Goal: Information Seeking & Learning: Learn about a topic

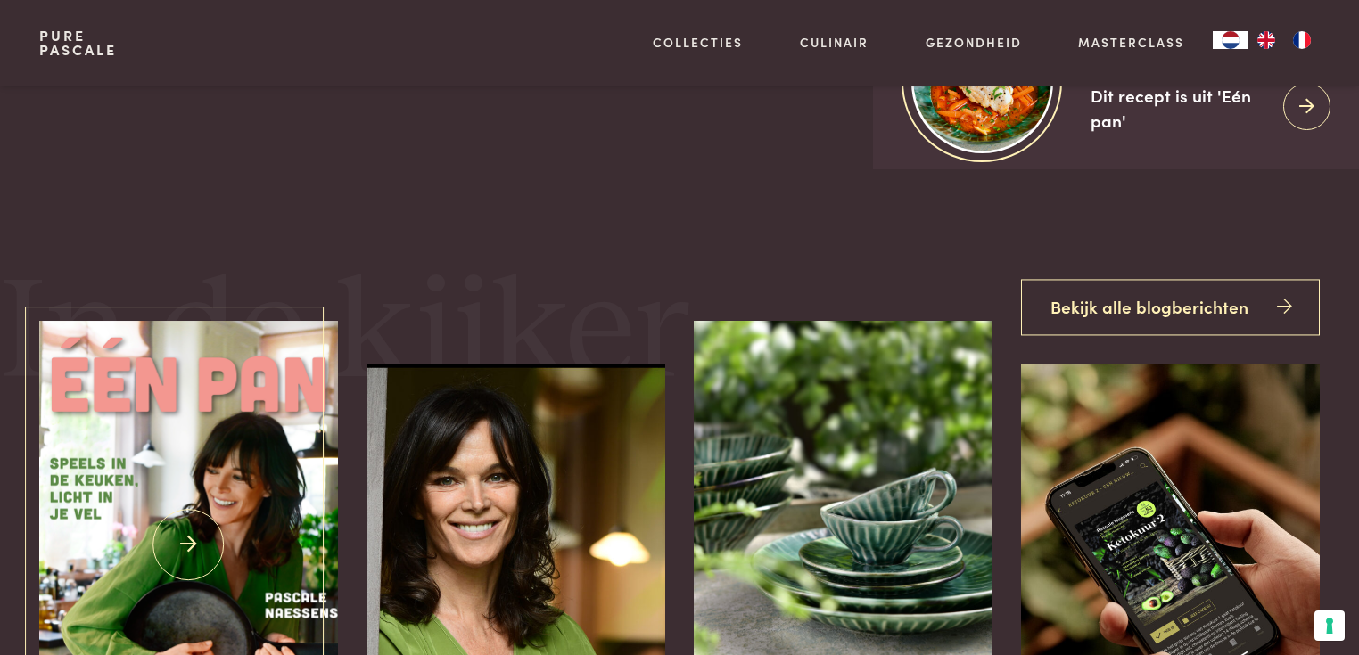
scroll to position [499, 0]
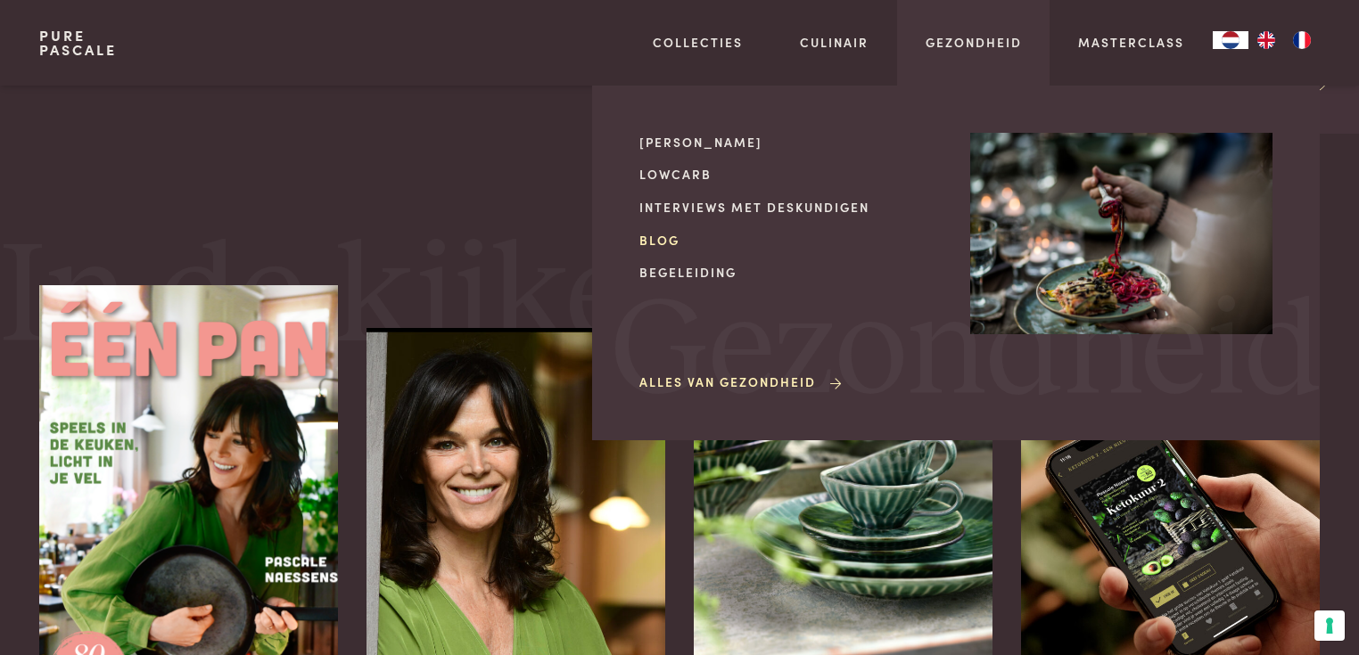
click at [643, 241] on link "Blog" at bounding box center [790, 240] width 302 height 19
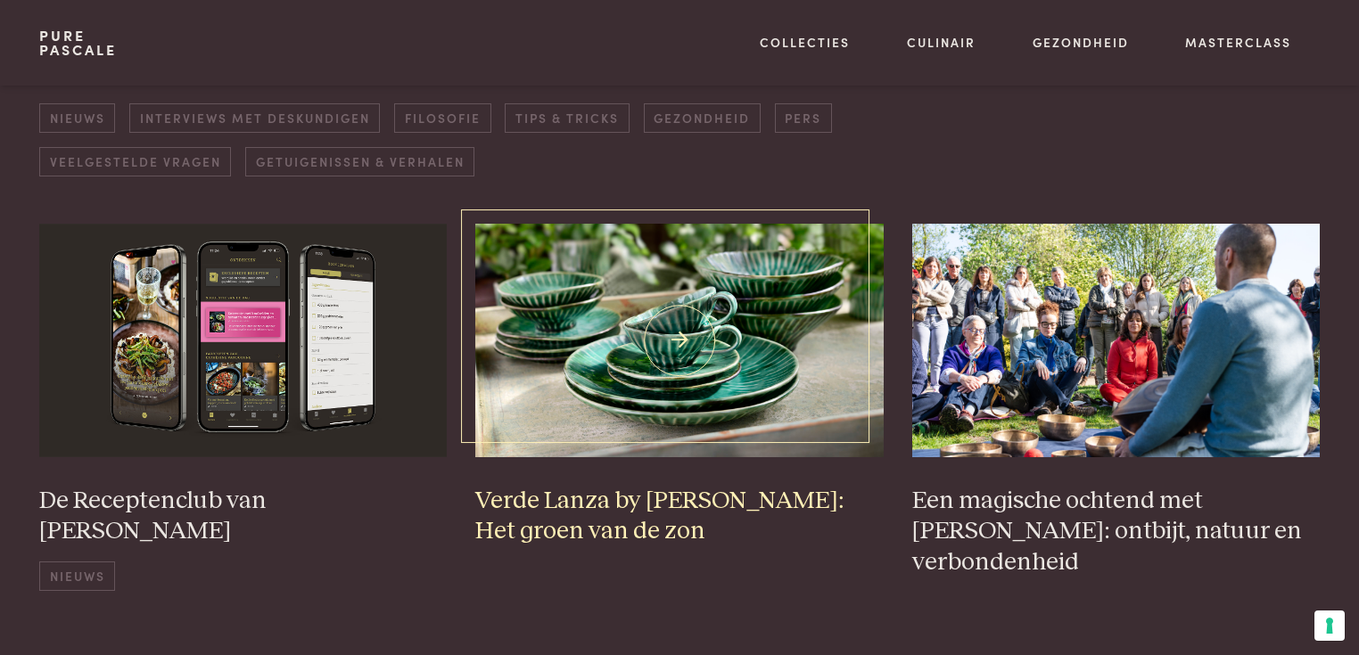
scroll to position [285, 0]
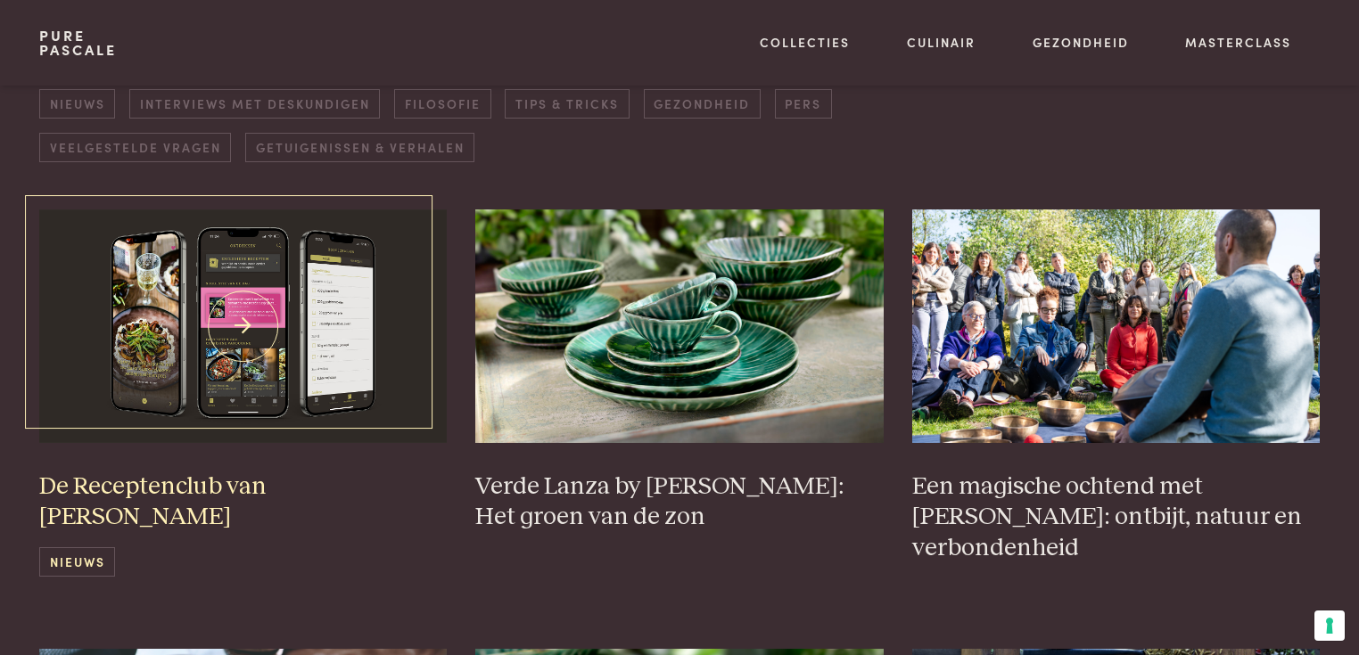
click at [414, 291] on img at bounding box center [243, 326] width 408 height 233
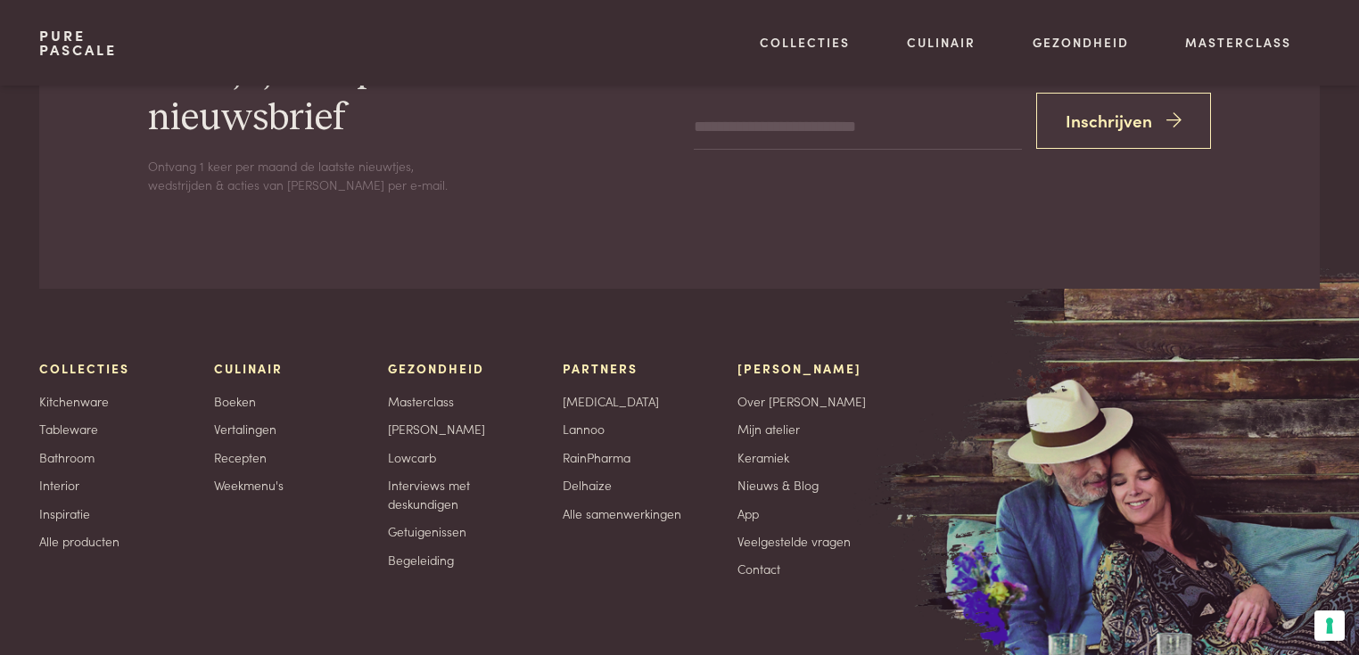
scroll to position [5564, 0]
